Goal: Contribute content

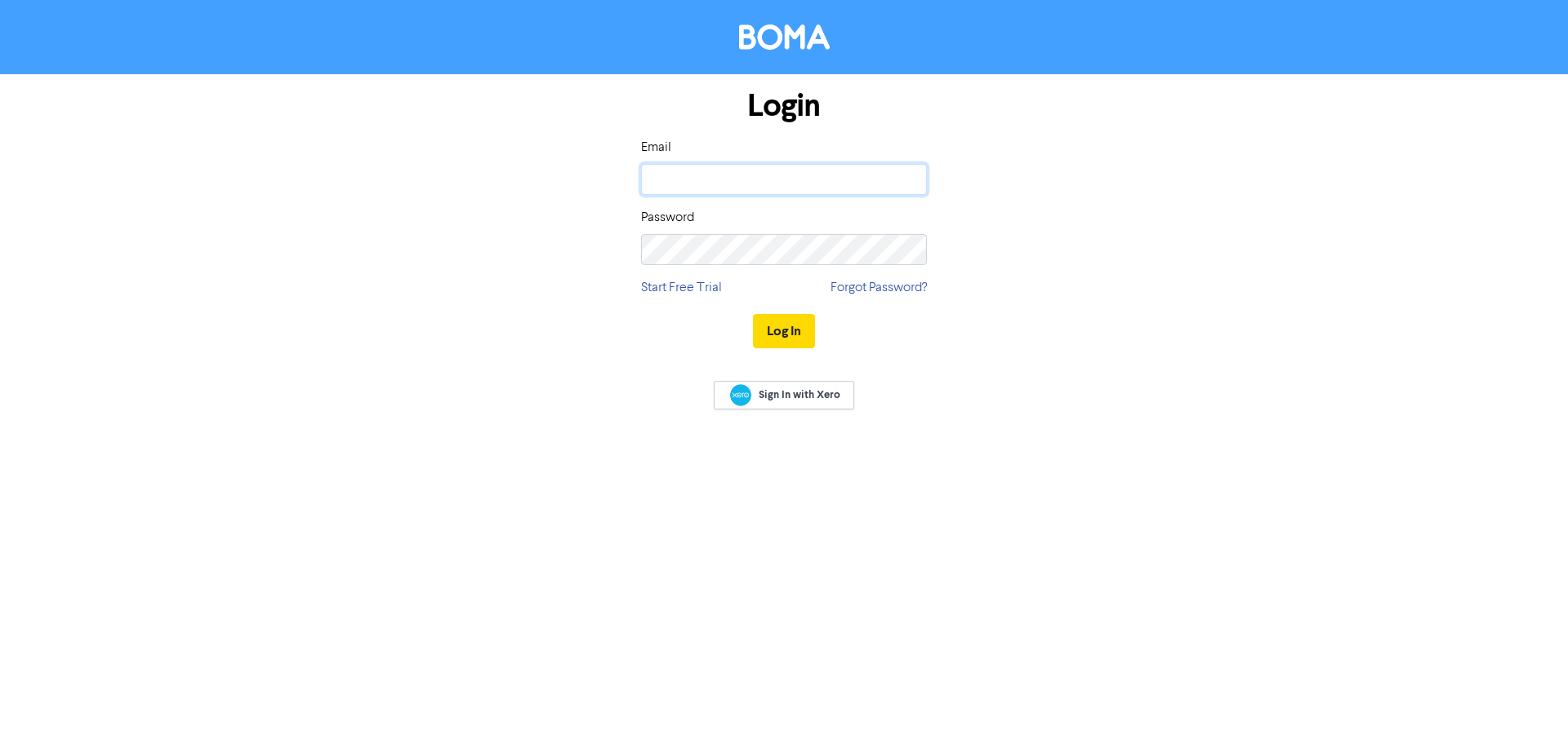
click at [711, 179] on input "email" at bounding box center [784, 179] width 286 height 31
type input "adarney@vbw.co.nz"
click at [783, 338] on button "Log In" at bounding box center [784, 331] width 62 height 34
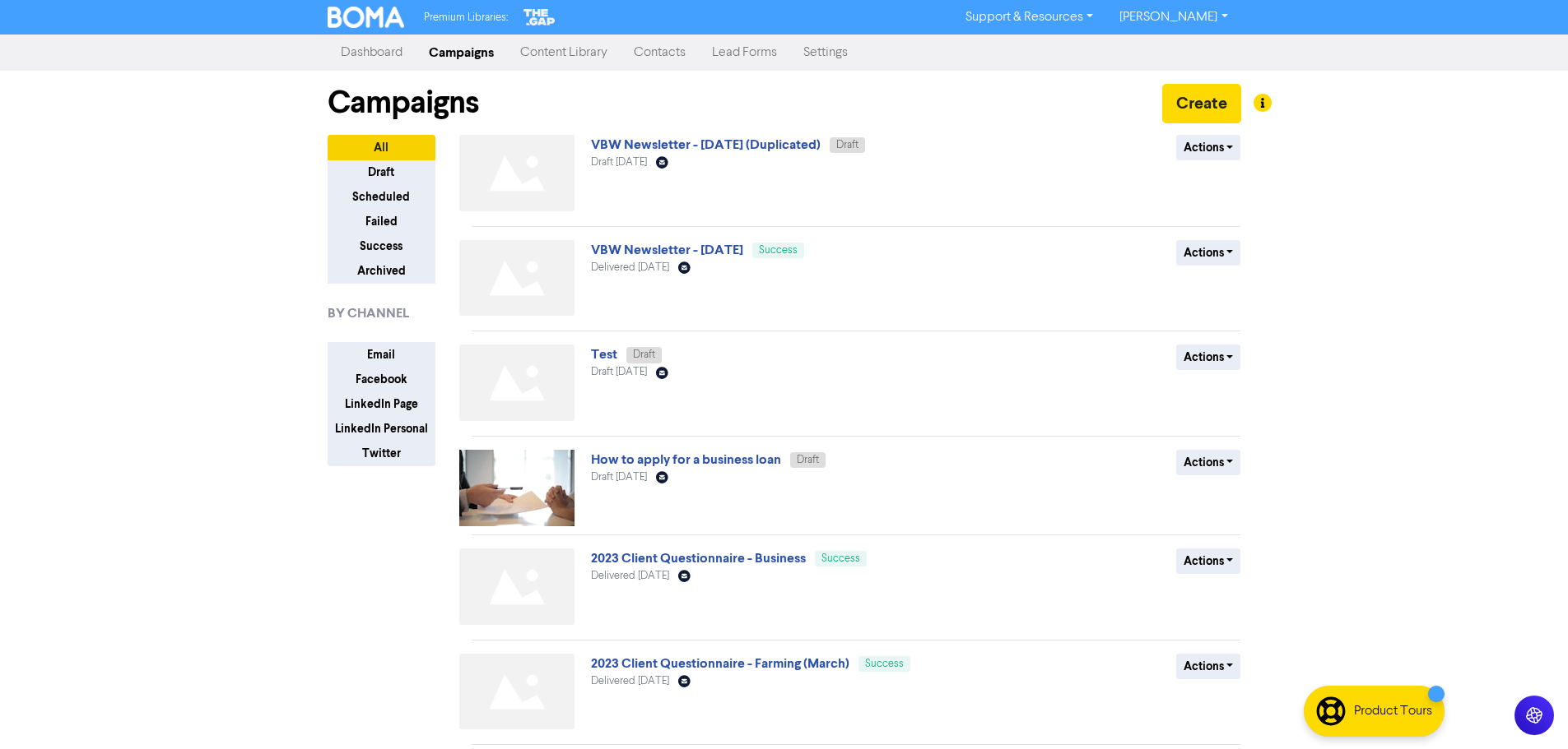
click at [584, 57] on link "Content Library" at bounding box center [564, 52] width 113 height 33
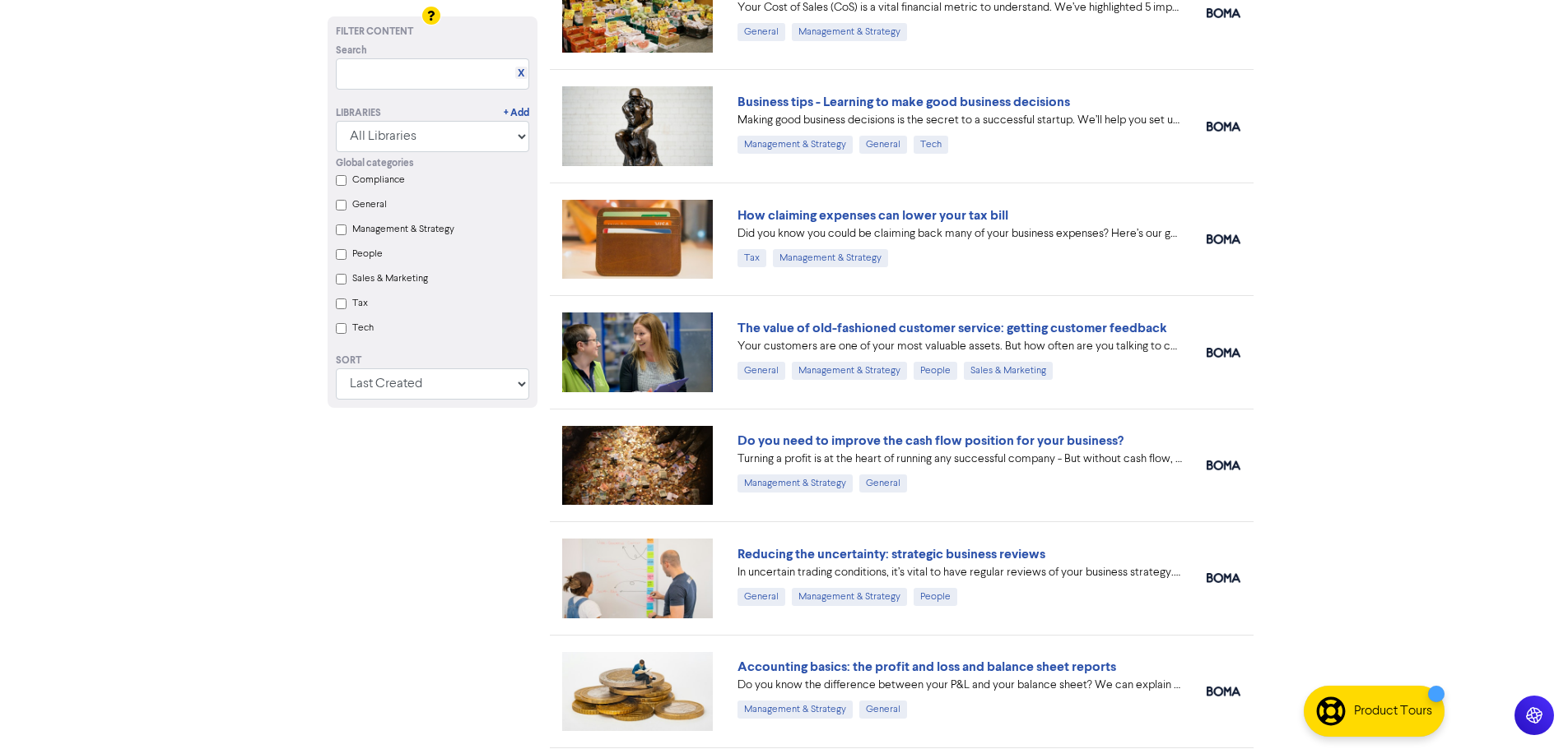
scroll to position [4239, 0]
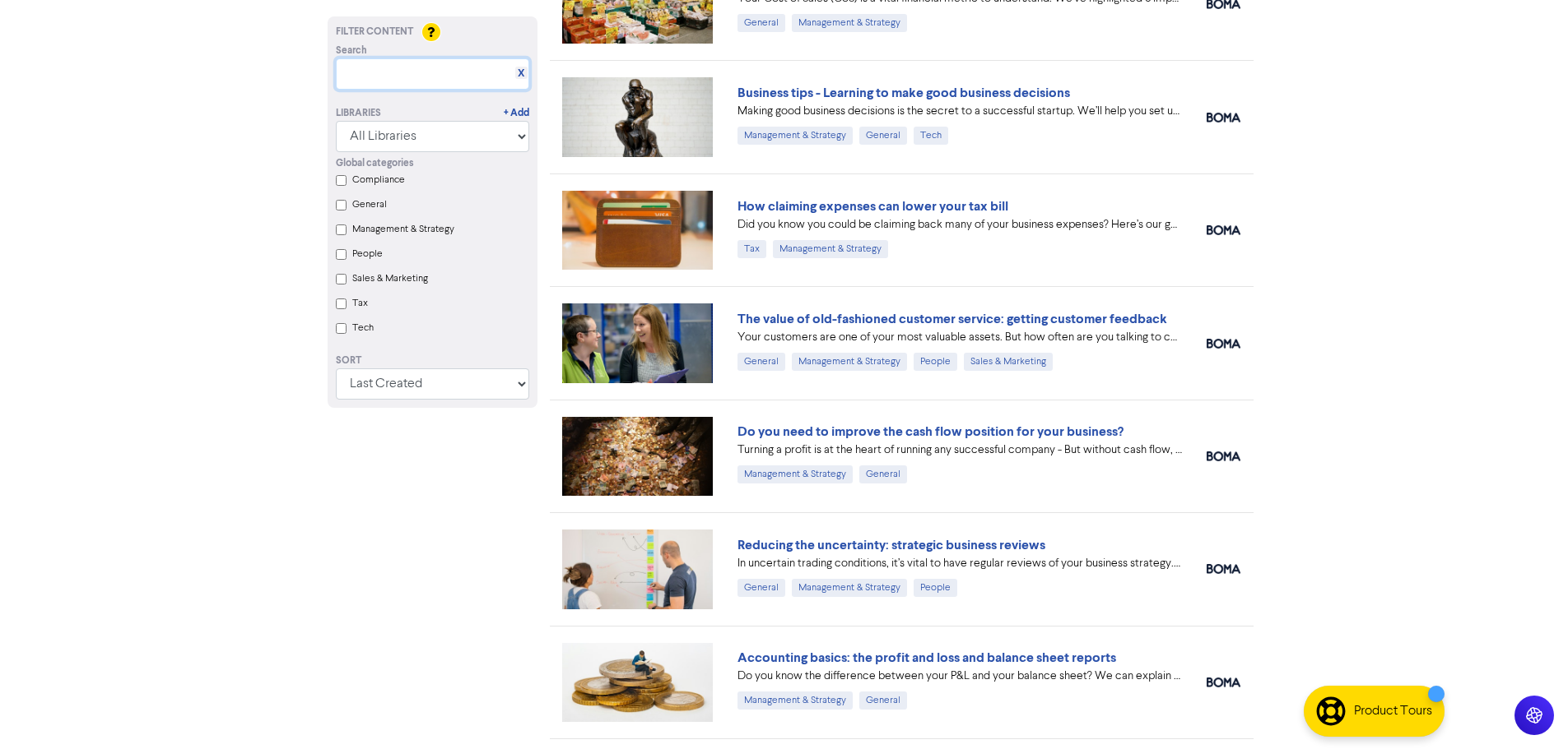
click at [428, 74] on input "text" at bounding box center [432, 74] width 194 height 32
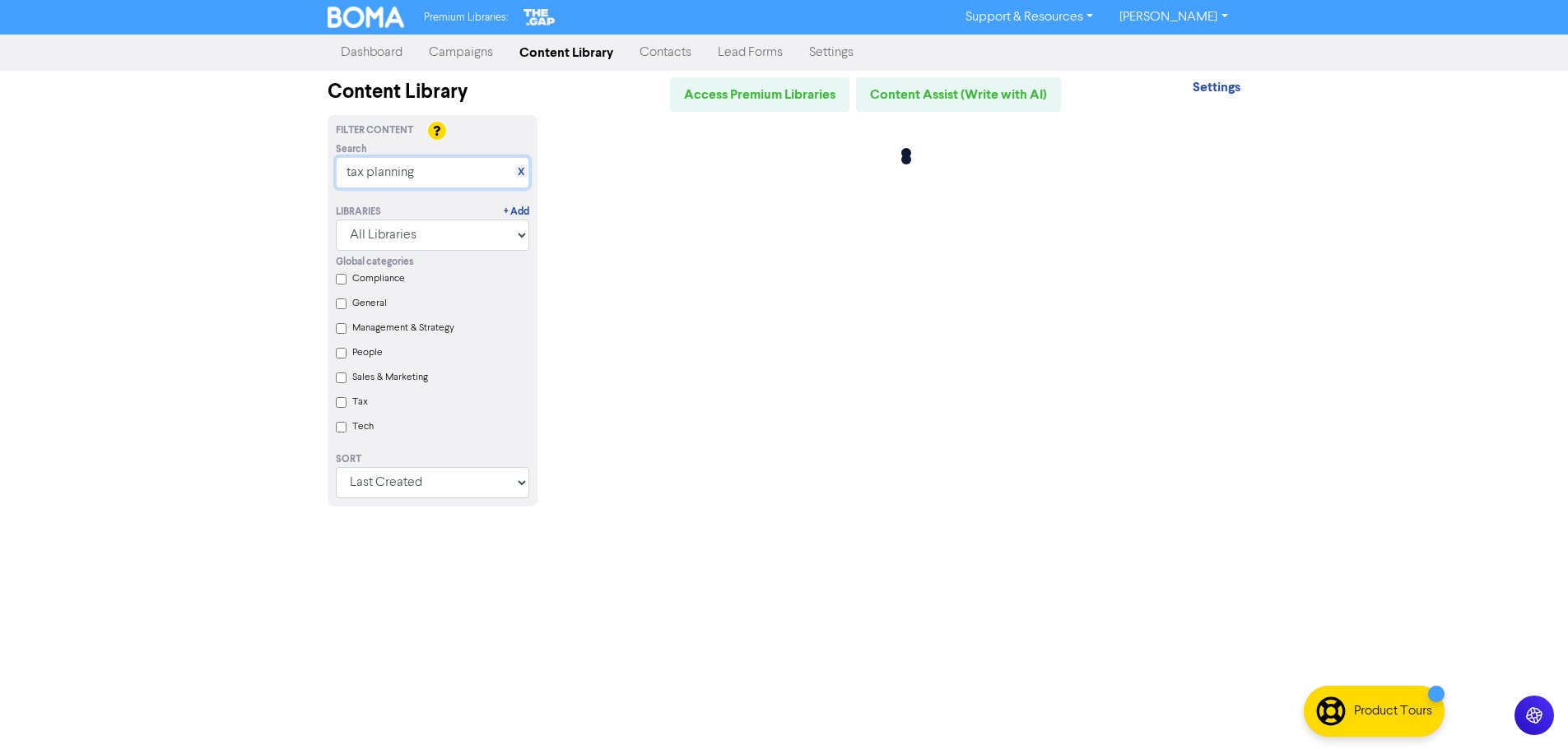
scroll to position [0, 0]
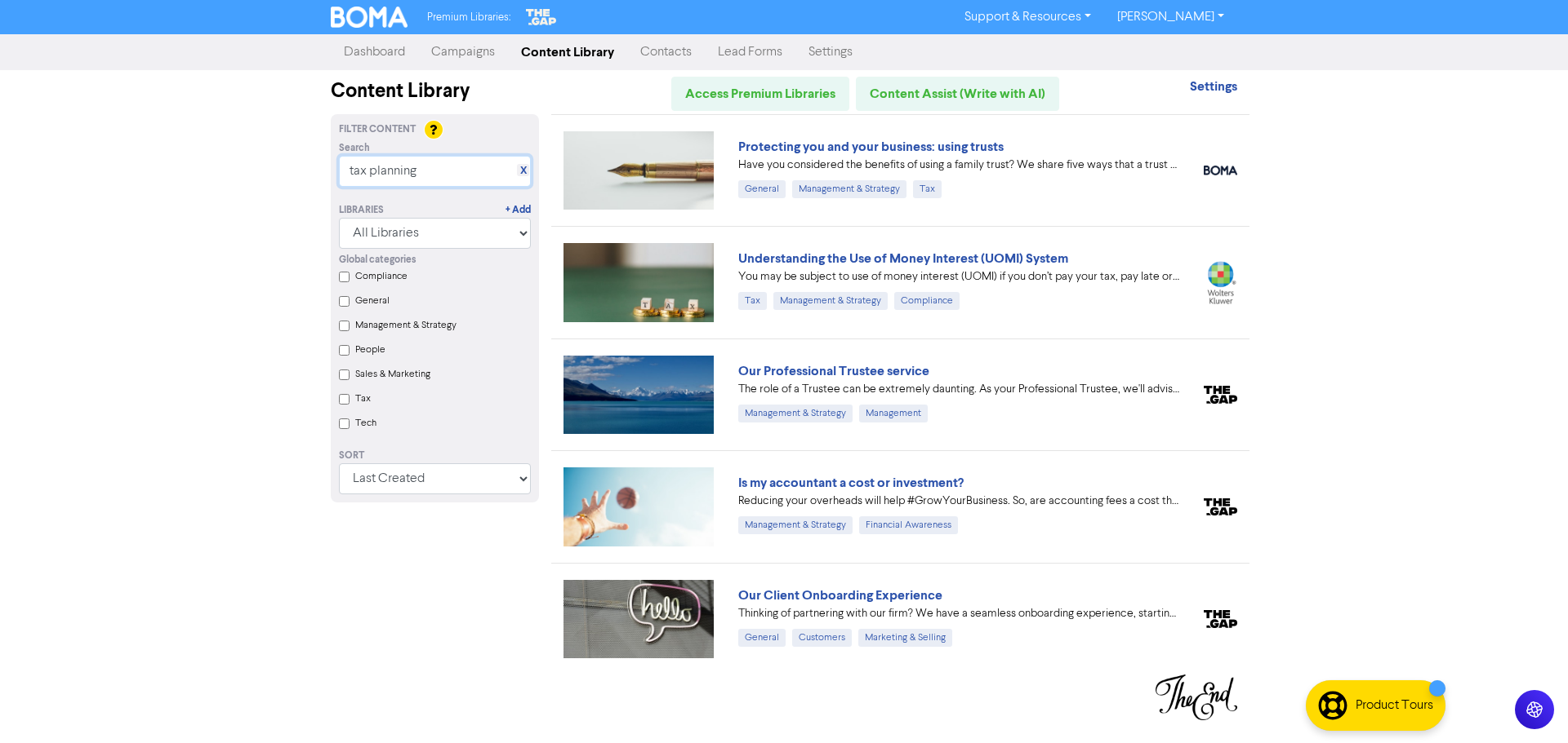
drag, startPoint x: 372, startPoint y: 166, endPoint x: 573, endPoint y: 170, distance: 201.0
click at [575, 168] on div "Filter Content Search X tax planning Libraries + Add All Libraries BOMA Other P…" at bounding box center [784, 395] width 931 height 561
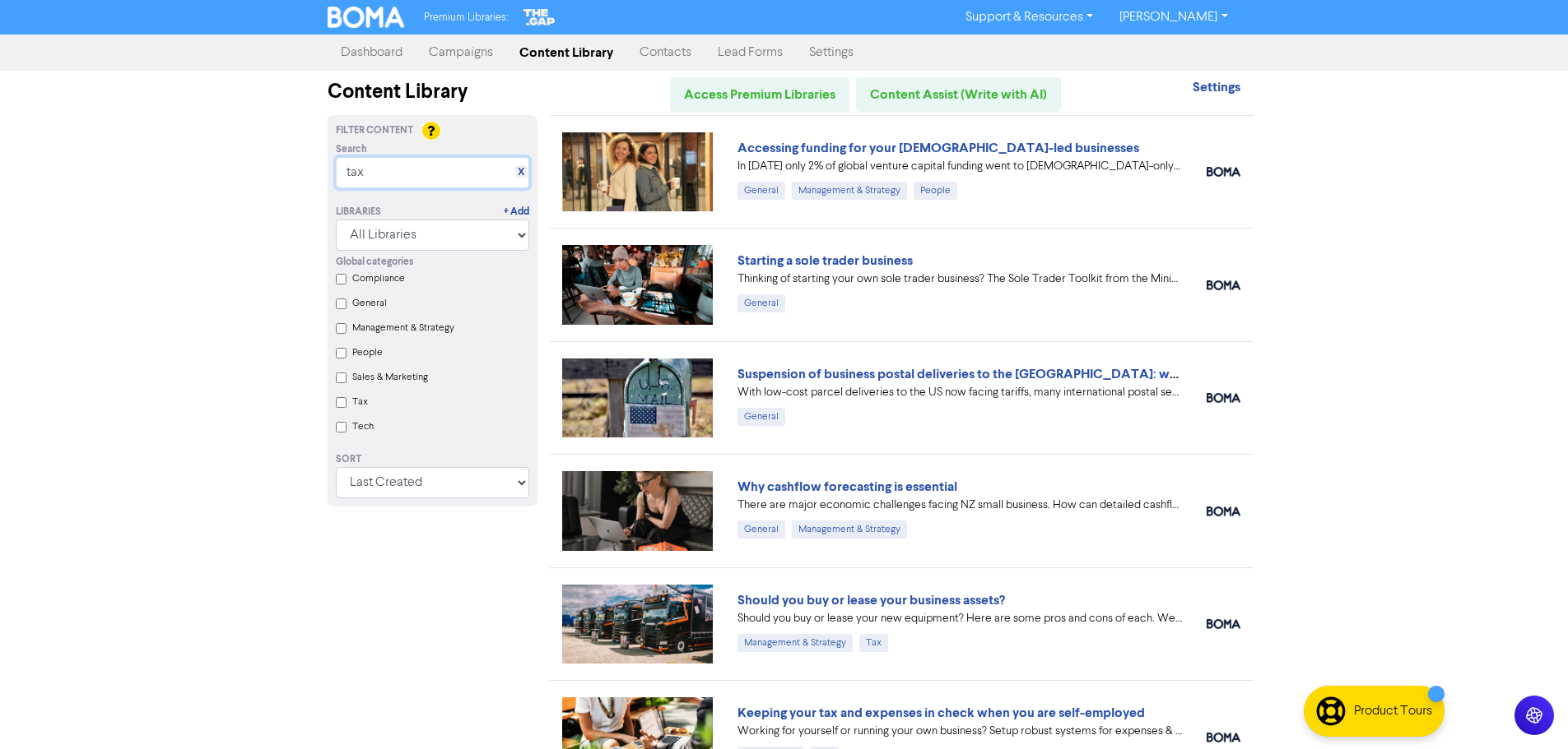
type input "tax"
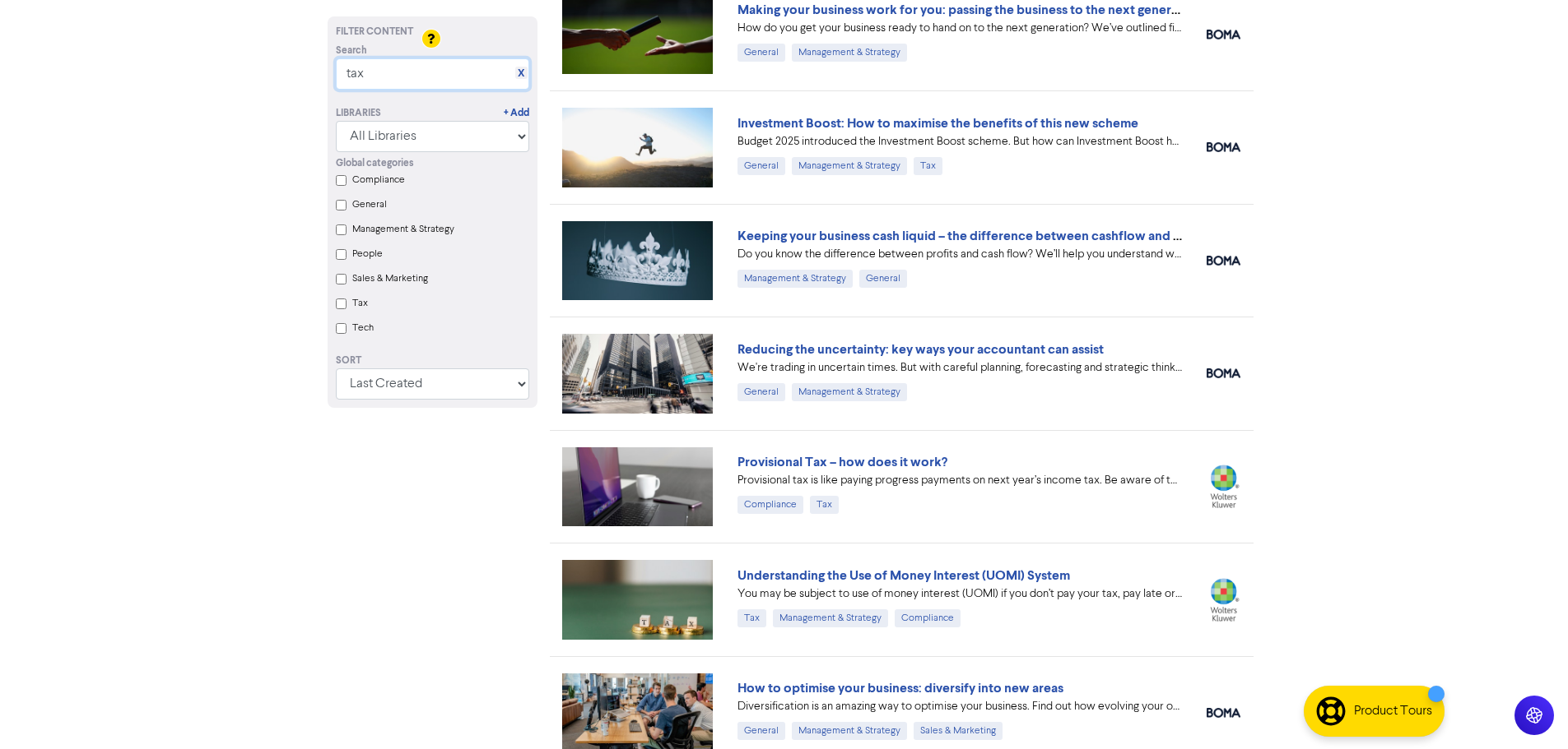
scroll to position [1275, 0]
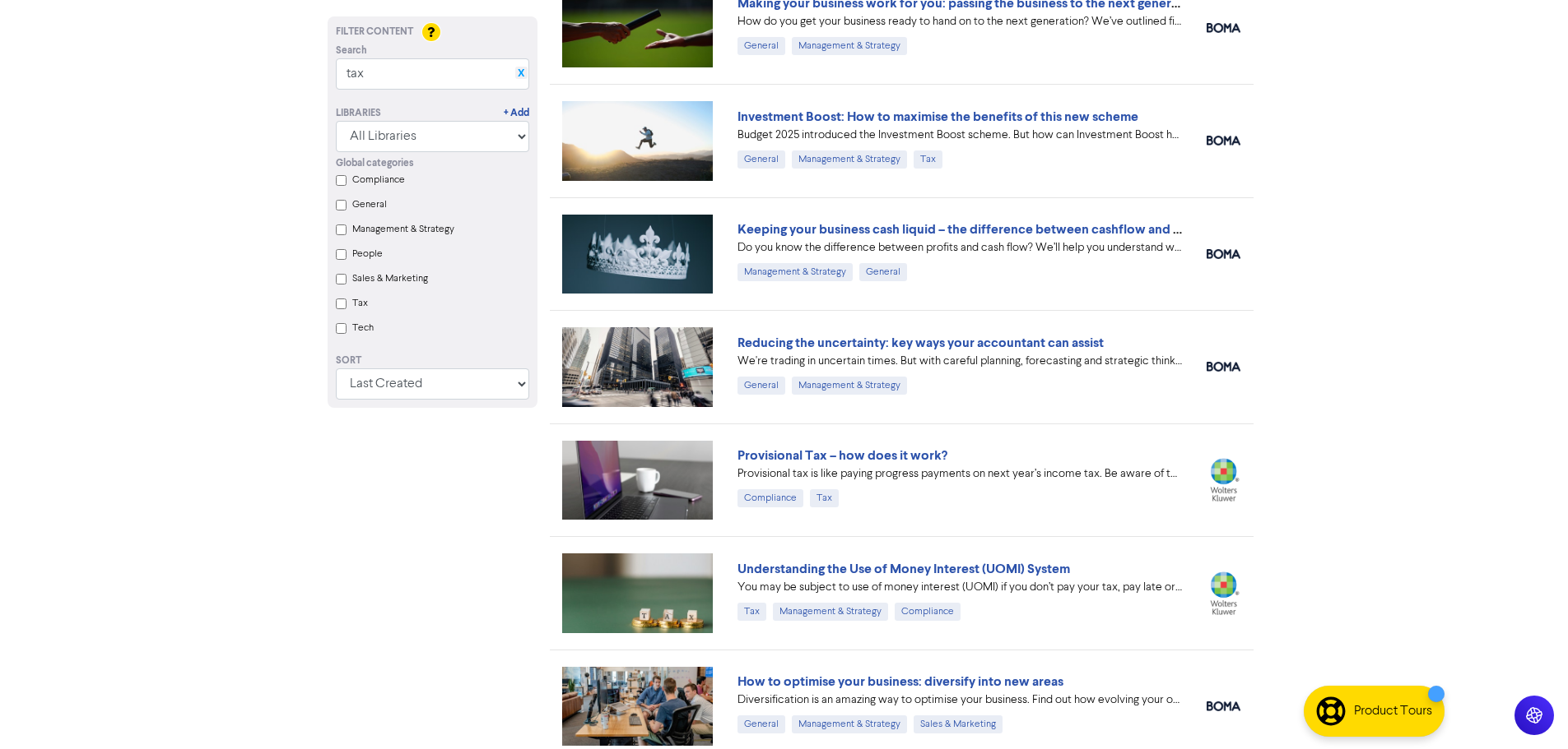
click at [521, 69] on link "X" at bounding box center [521, 74] width 6 height 13
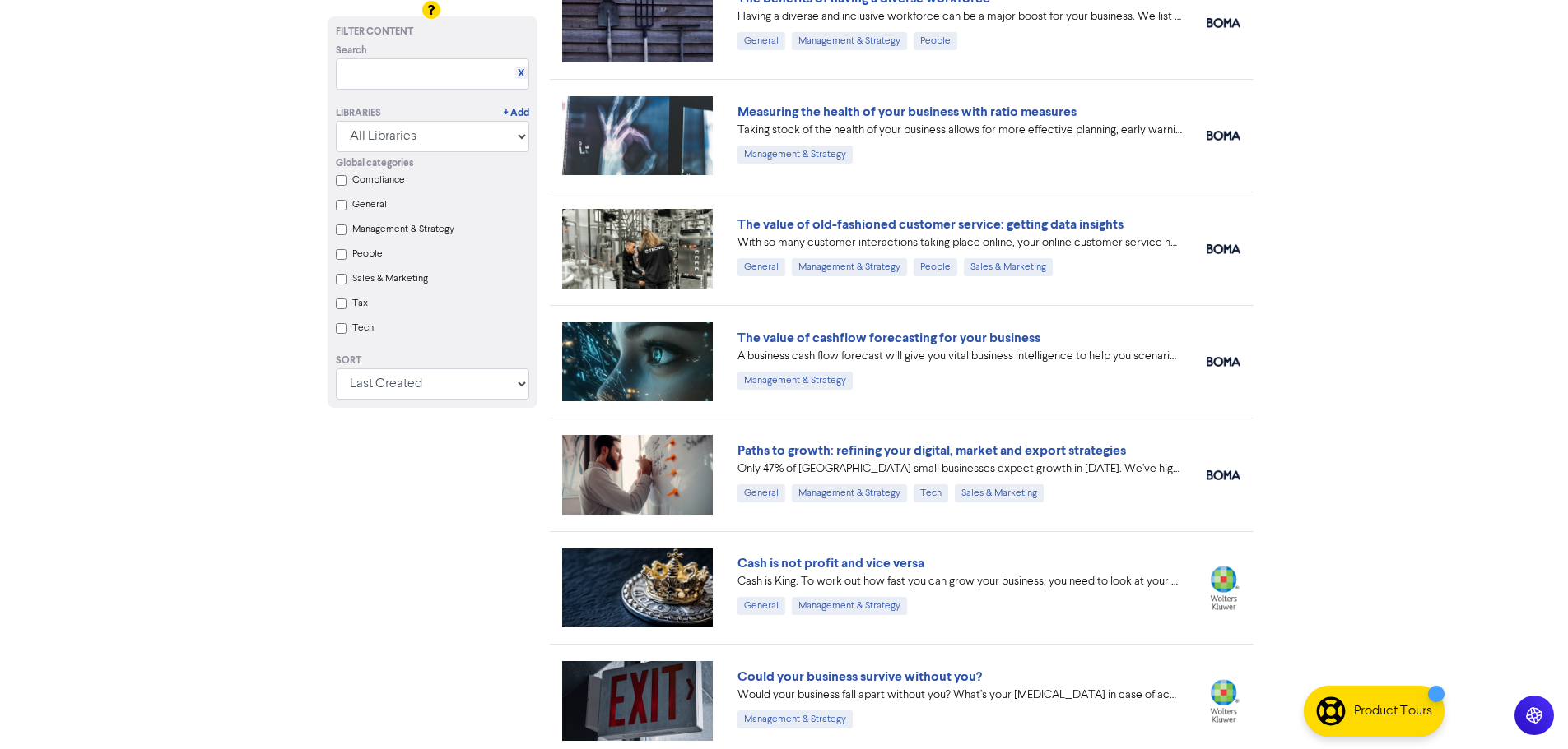
scroll to position [497, 0]
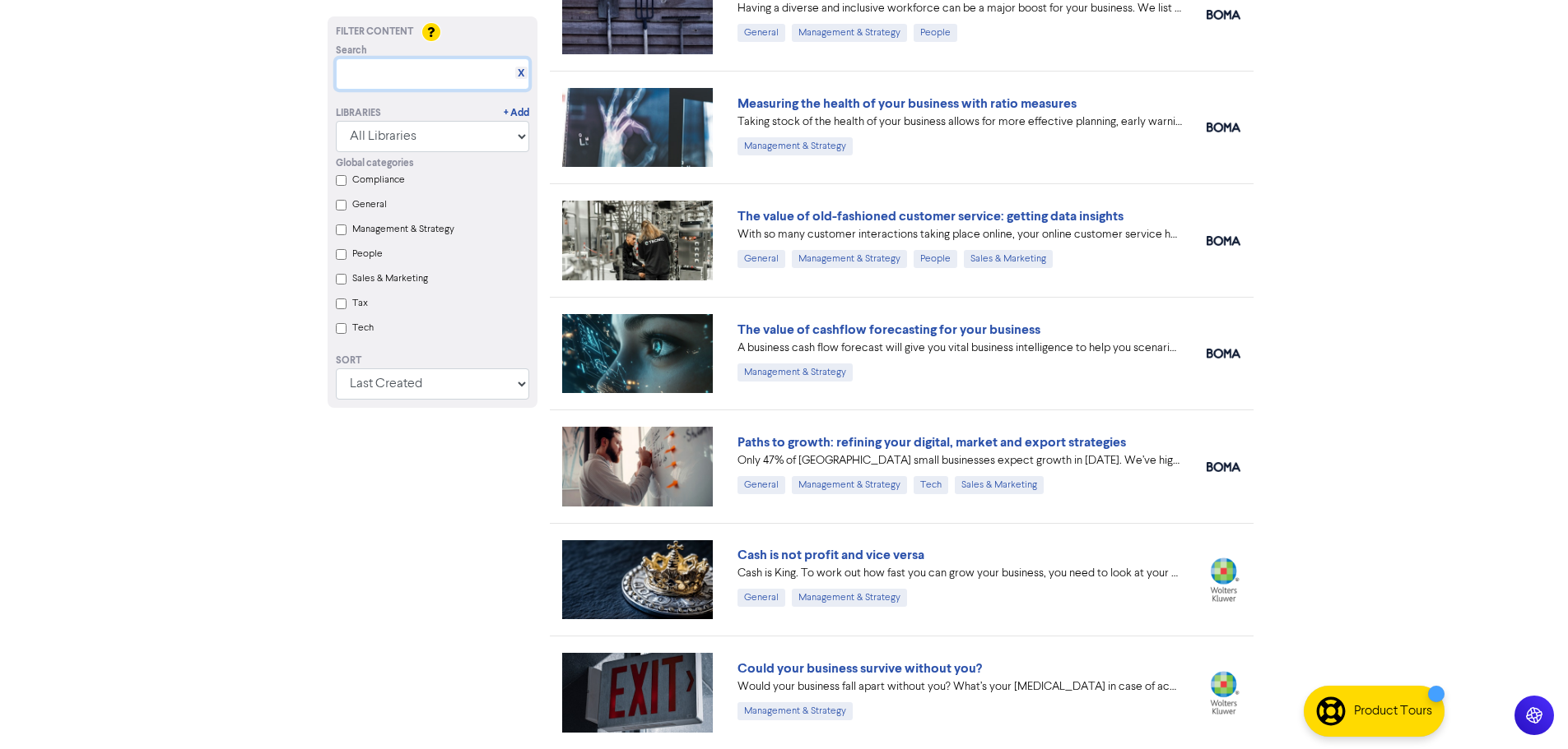
click at [380, 76] on input "text" at bounding box center [432, 74] width 194 height 32
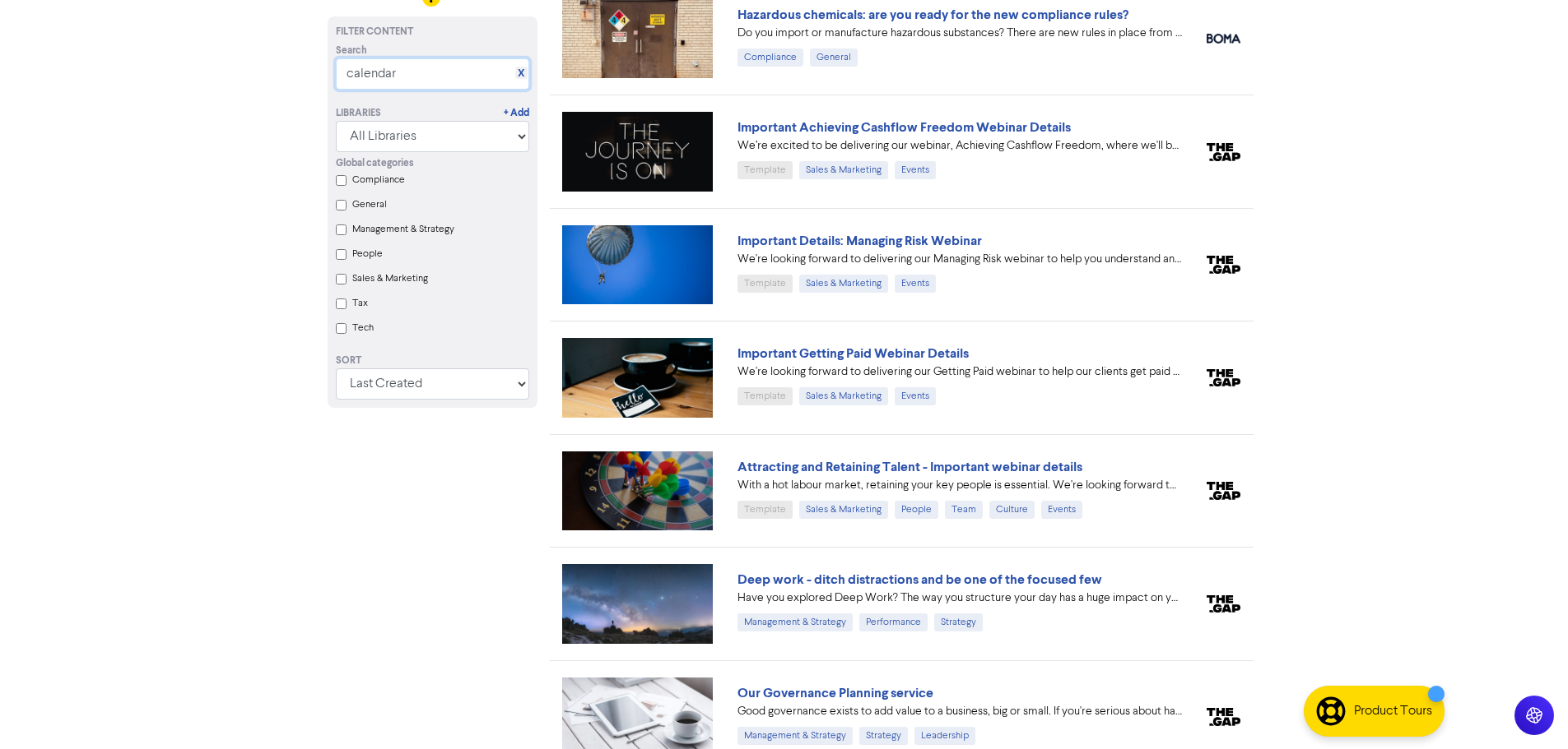
scroll to position [86, 0]
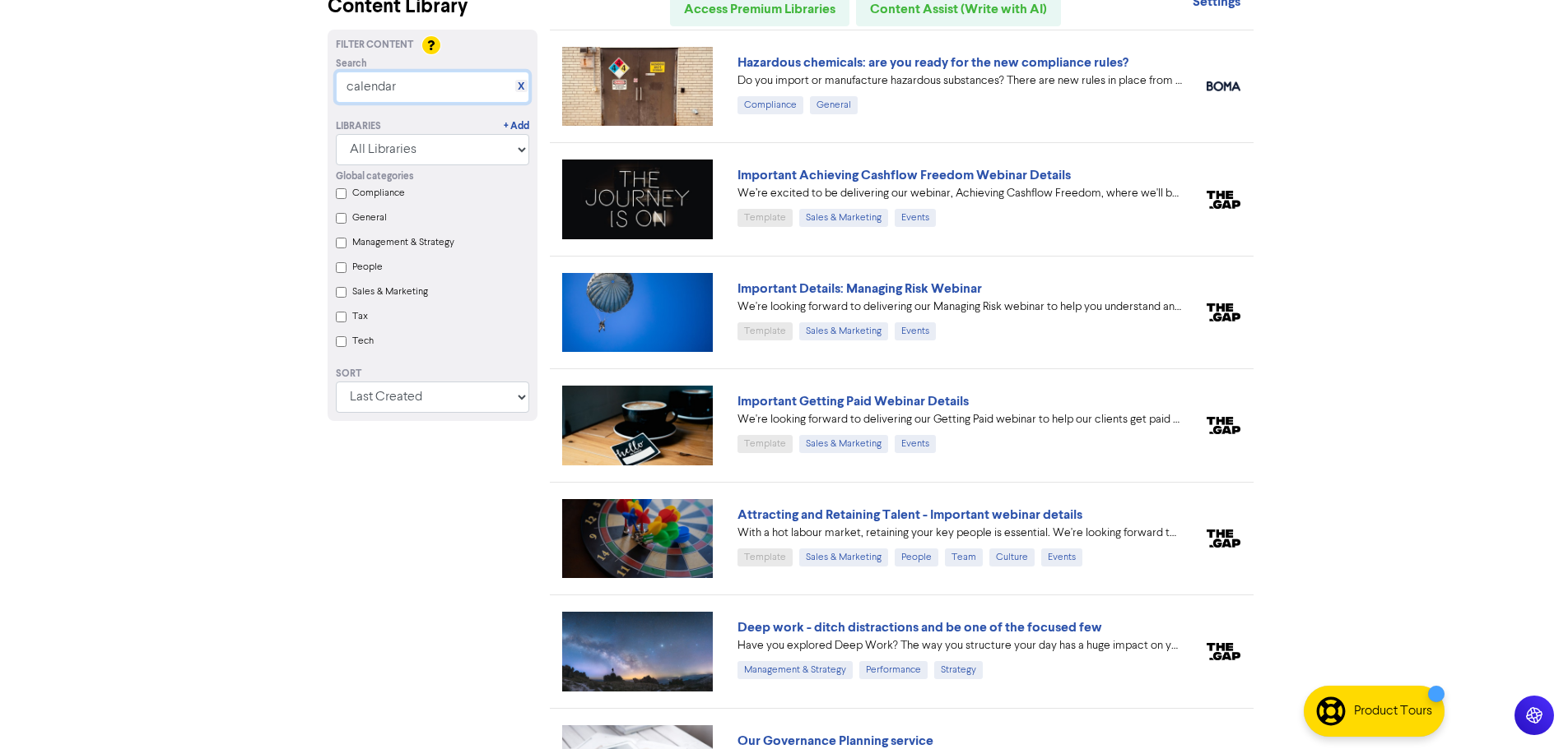
drag, startPoint x: 402, startPoint y: 95, endPoint x: 178, endPoint y: 99, distance: 224.0
click at [178, 99] on div "Premium Libraries: Support & Resources Video Tutorials FAQ & Guides Marketing E…" at bounding box center [784, 289] width 1568 height 749
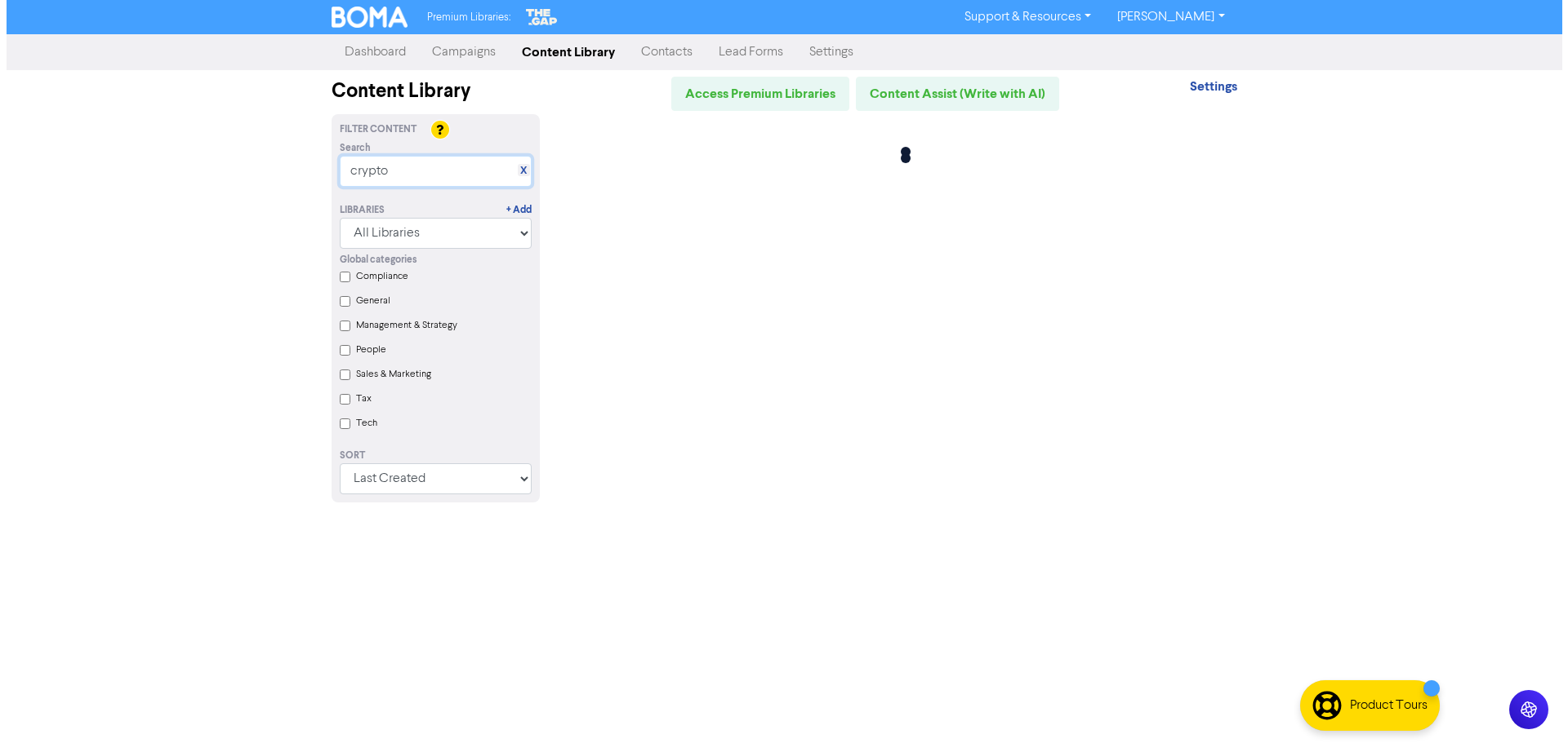
scroll to position [0, 0]
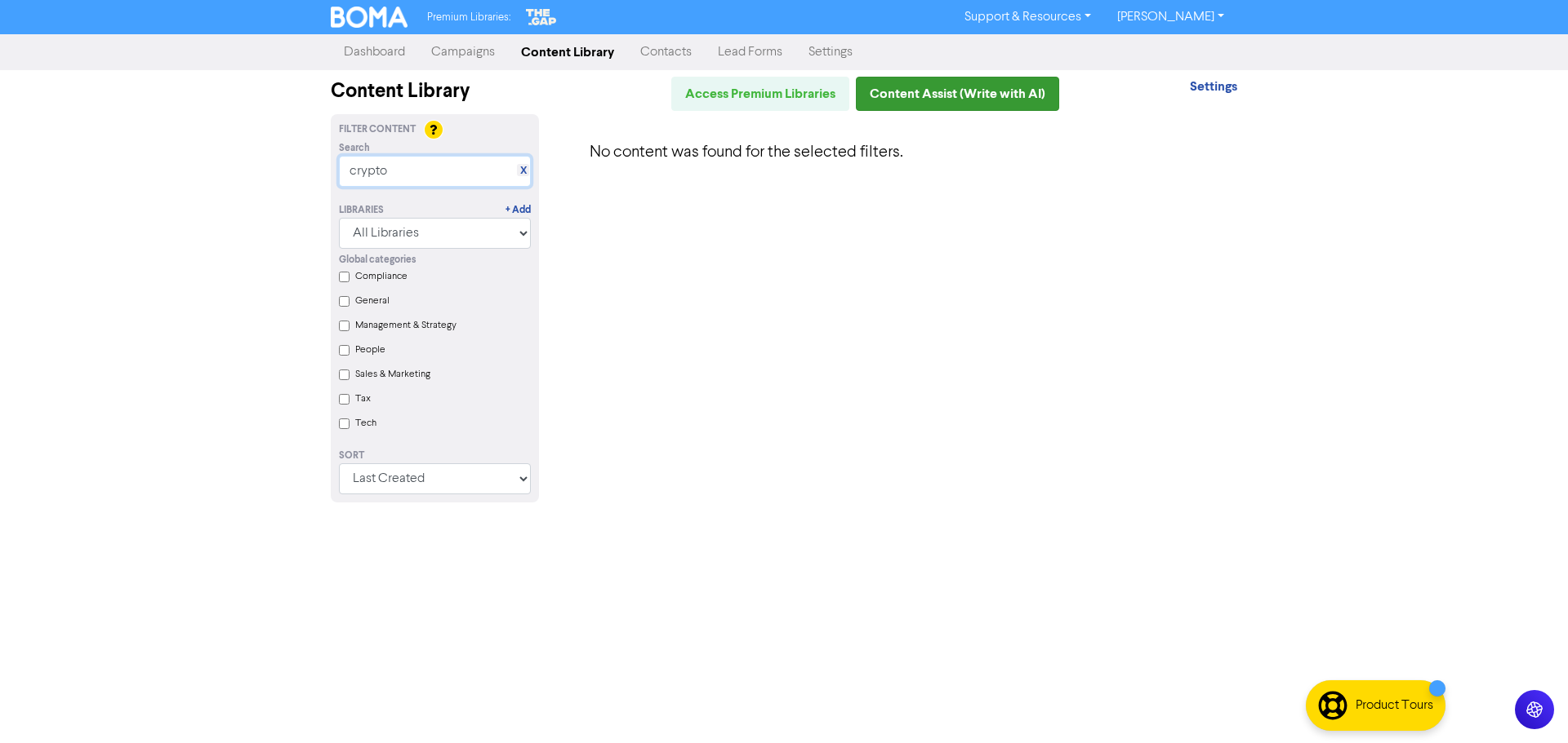
type input "crypto"
click at [985, 98] on link "Content Assist (Write with AI)" at bounding box center [958, 94] width 204 height 34
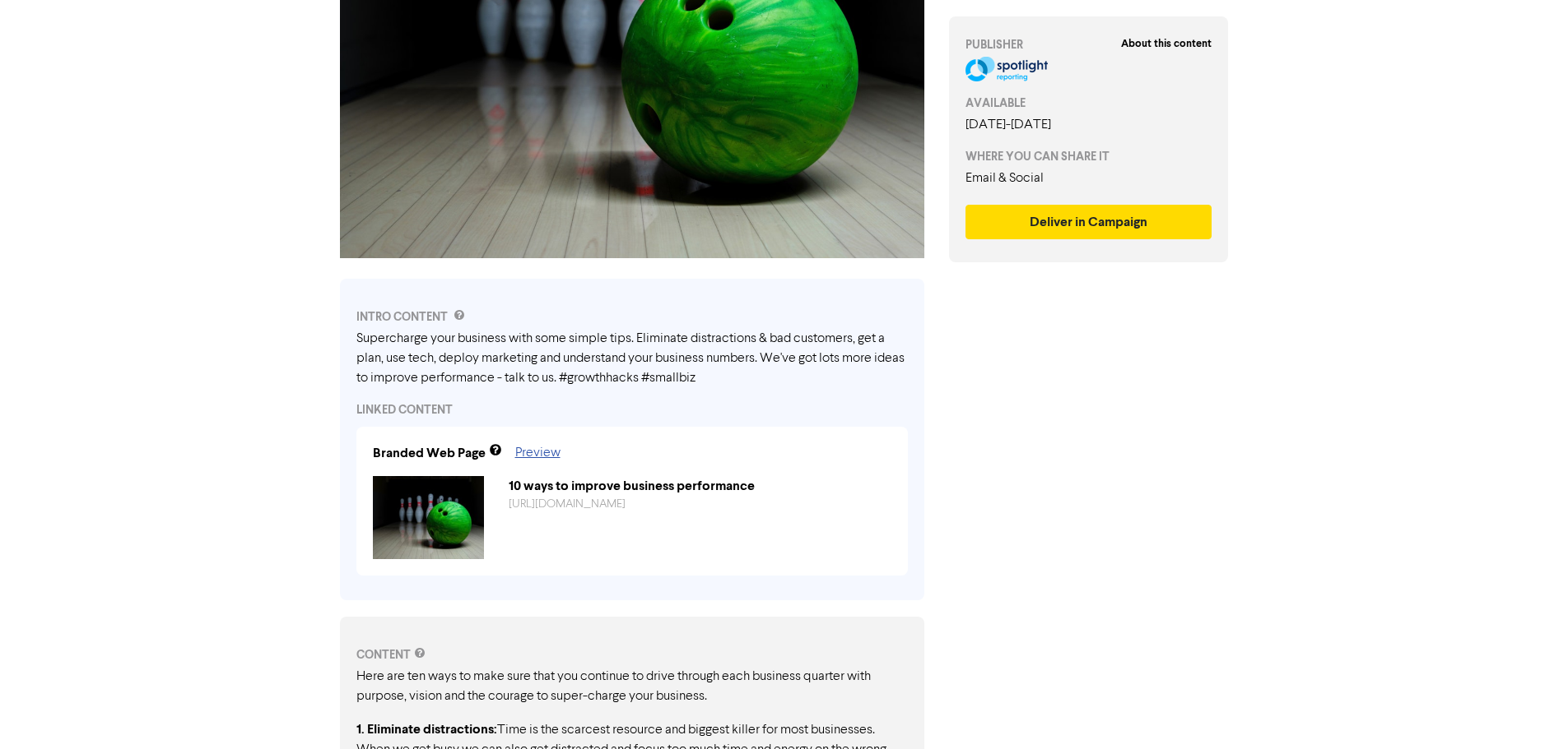
scroll to position [125, 0]
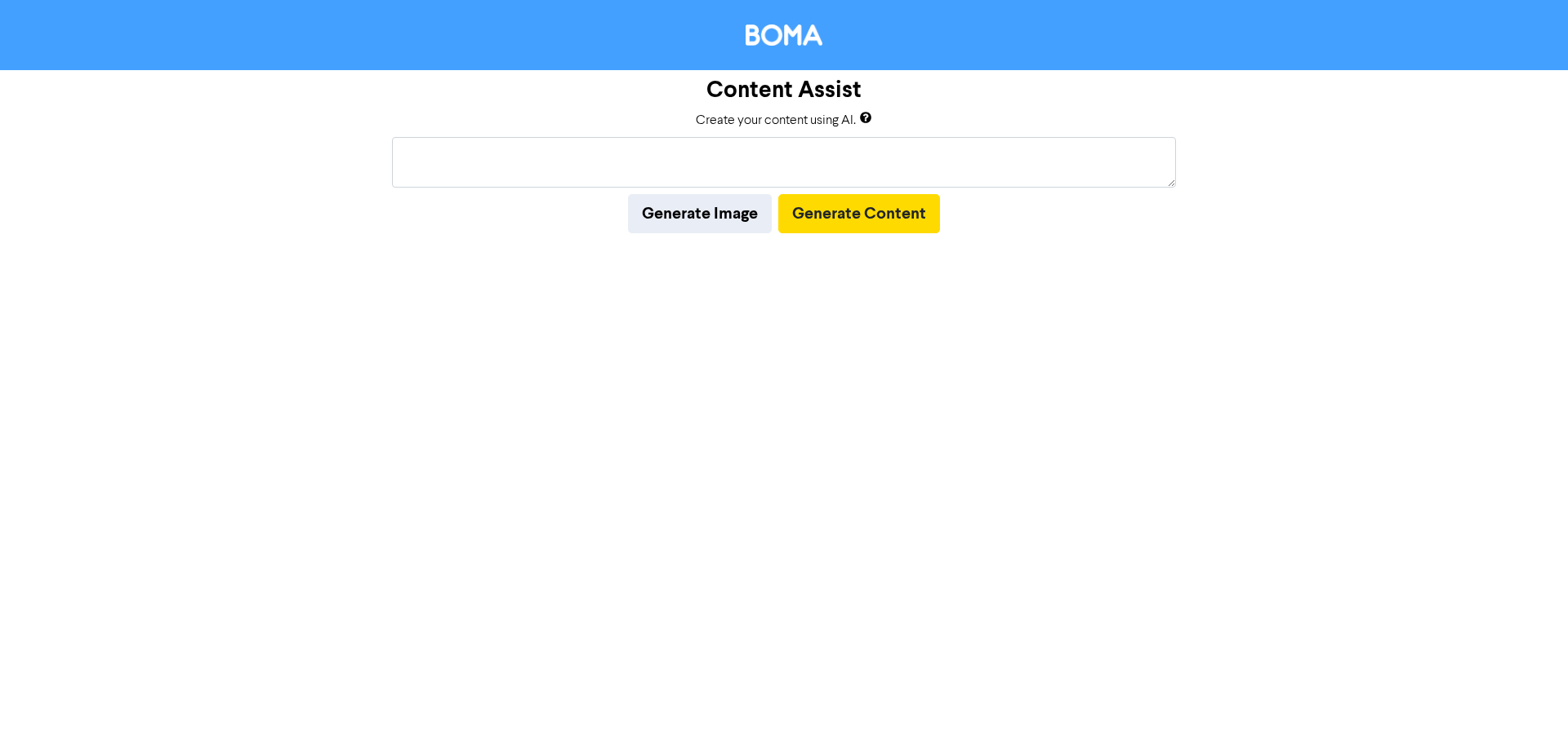
click at [652, 146] on textarea at bounding box center [784, 163] width 784 height 51
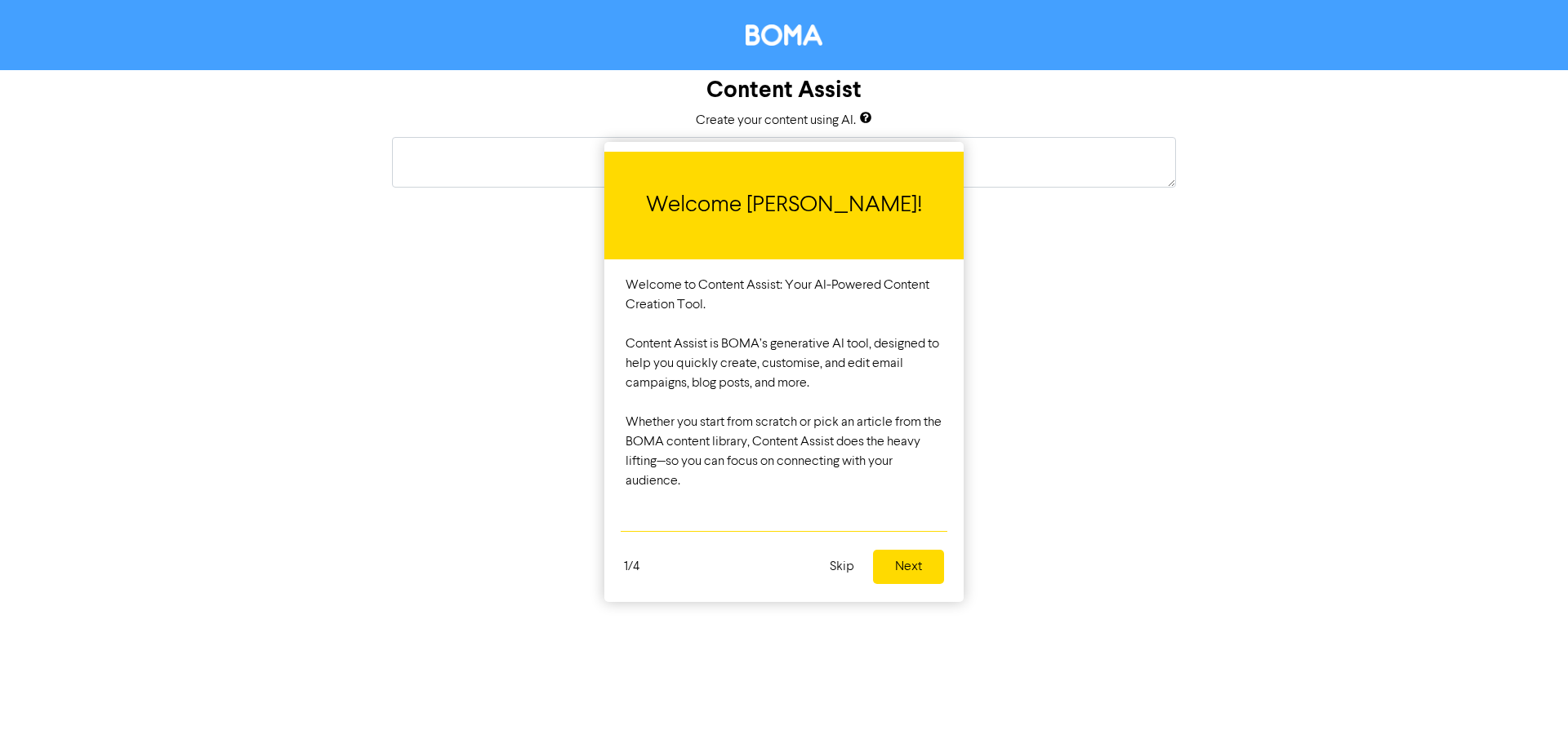
click at [839, 572] on button "Skip" at bounding box center [841, 567] width 44 height 34
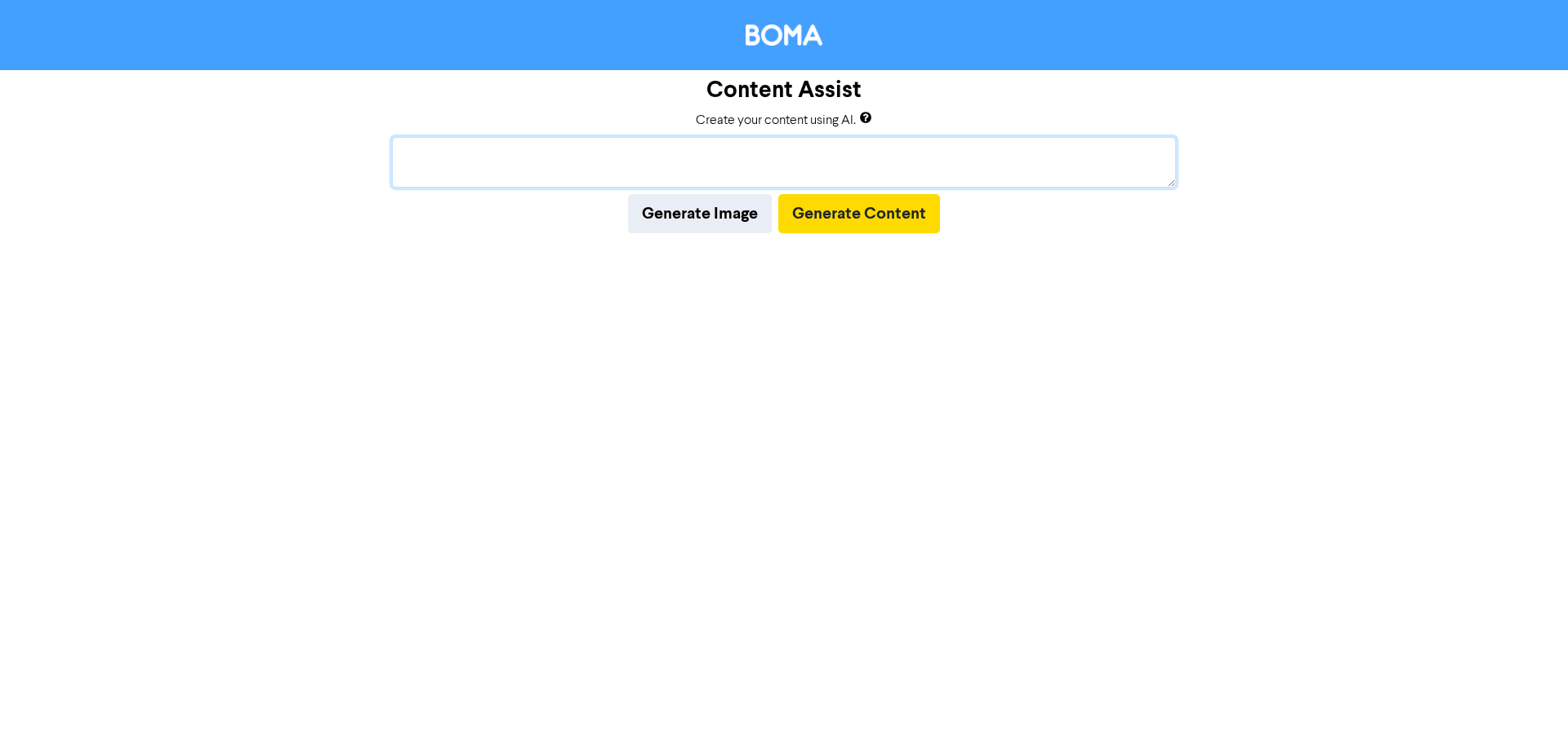
click at [527, 161] on textarea at bounding box center [784, 163] width 784 height 51
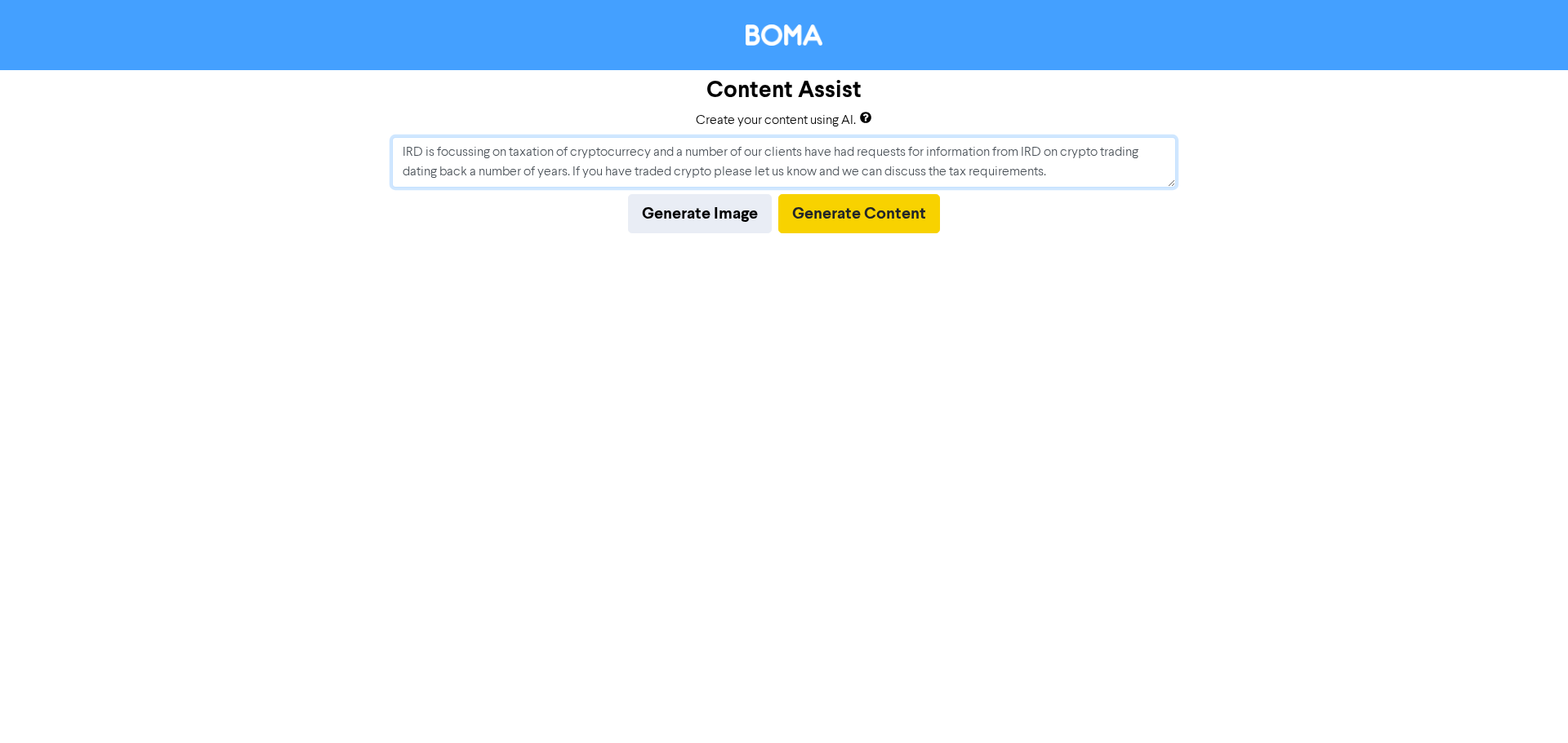
type textarea "IRD is focussing on taxation of cryptocurrecy and a number of our clients have …"
click at [920, 221] on button "Generate Content" at bounding box center [859, 213] width 162 height 39
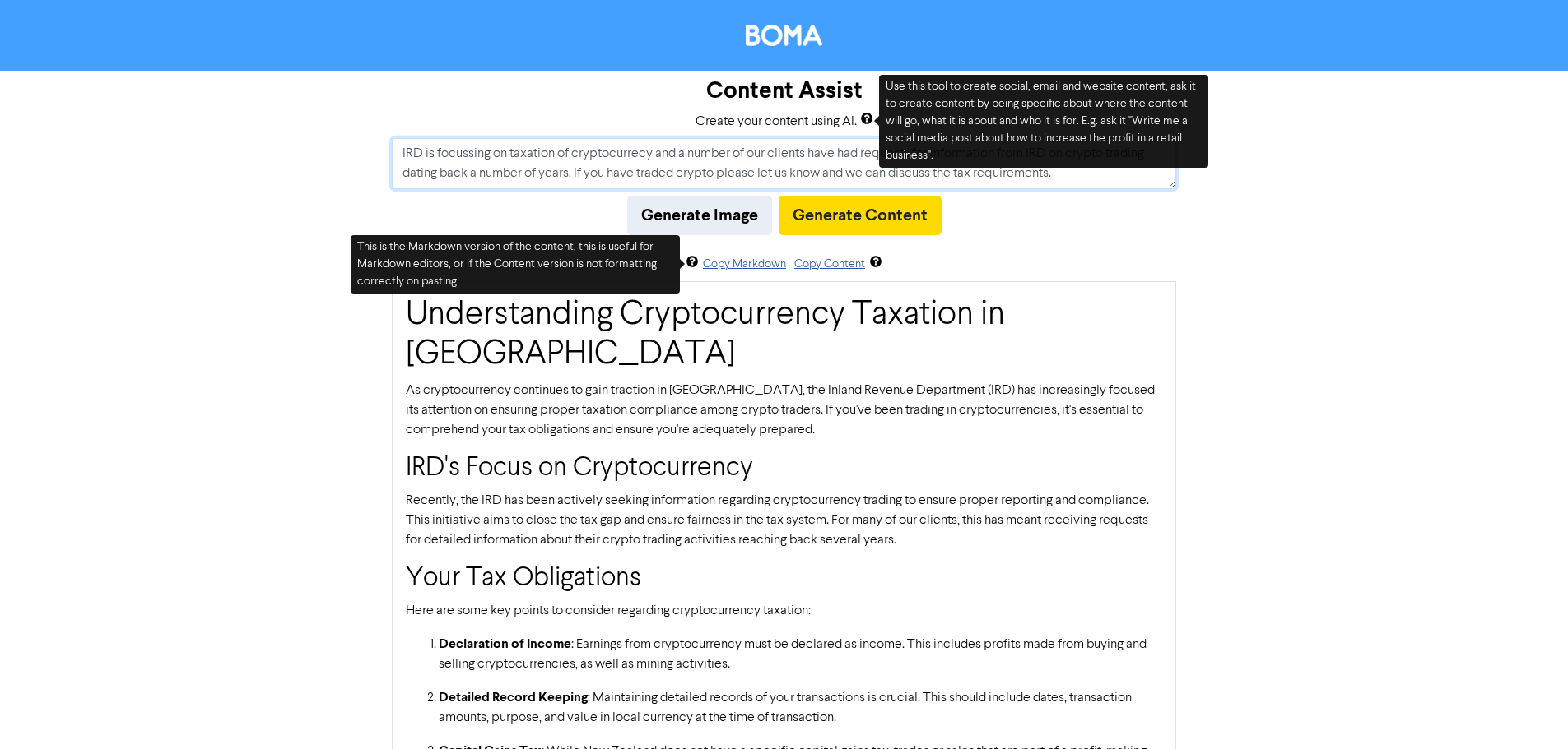
drag, startPoint x: 1109, startPoint y: 176, endPoint x: 323, endPoint y: 99, distance: 789.8
click at [323, 99] on div "Content Assist Create your content using AI. IRD is focussing on taxation of cr…" at bounding box center [784, 671] width 1568 height 1199
